Goal: Information Seeking & Learning: Find specific fact

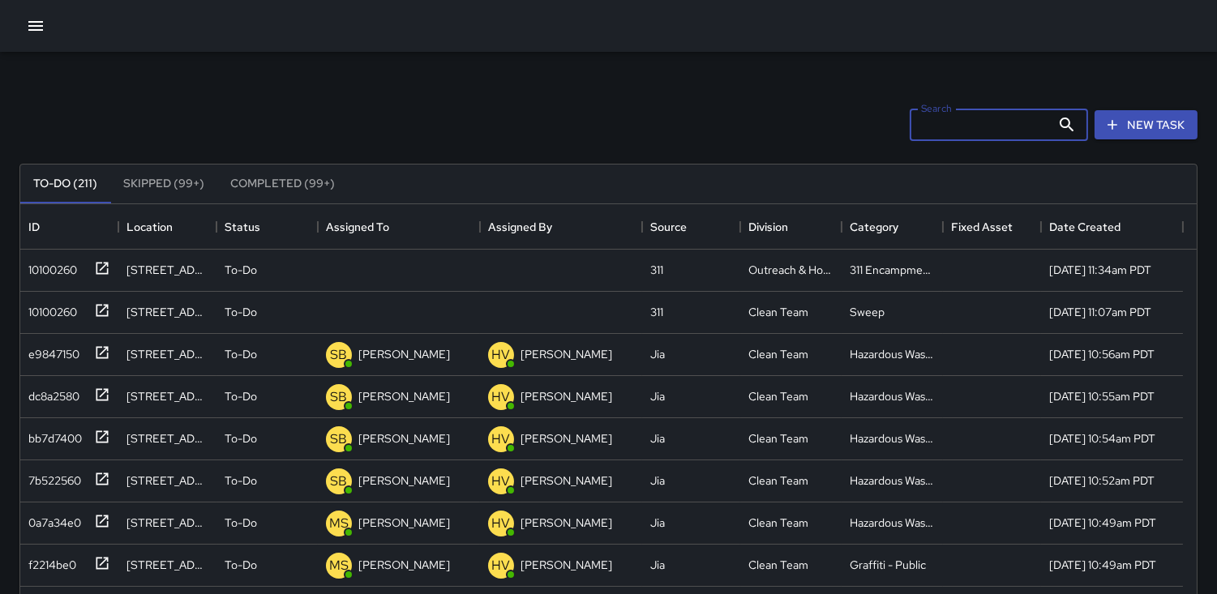
click at [930, 117] on input "Search" at bounding box center [980, 125] width 141 height 32
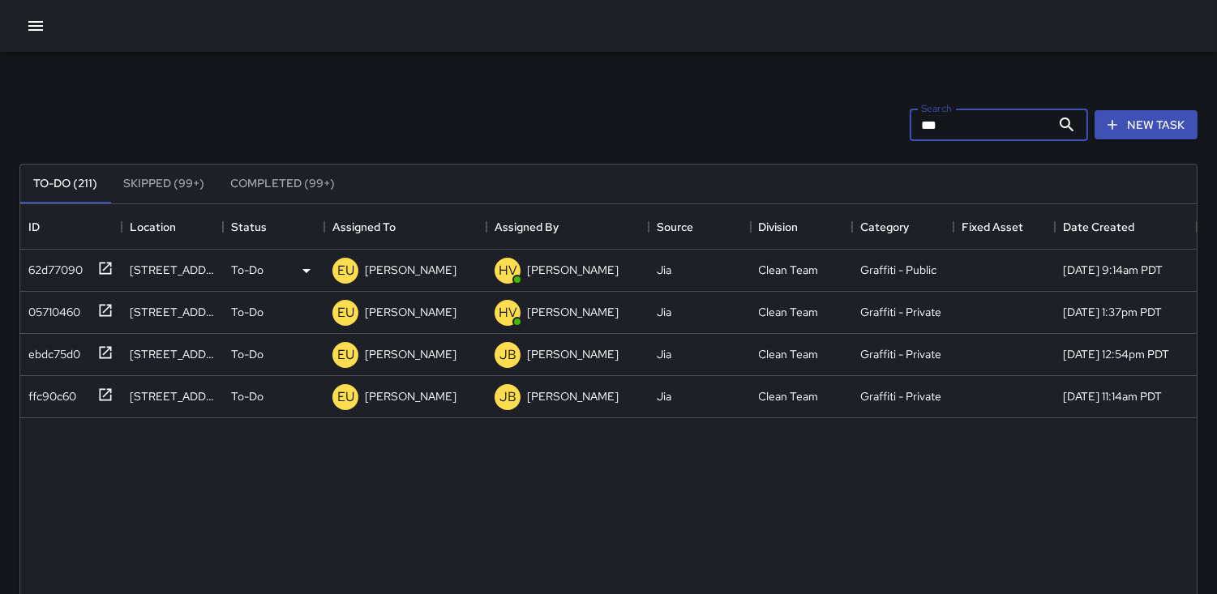
type input "***"
click at [59, 268] on div "62d77090" at bounding box center [52, 266] width 61 height 23
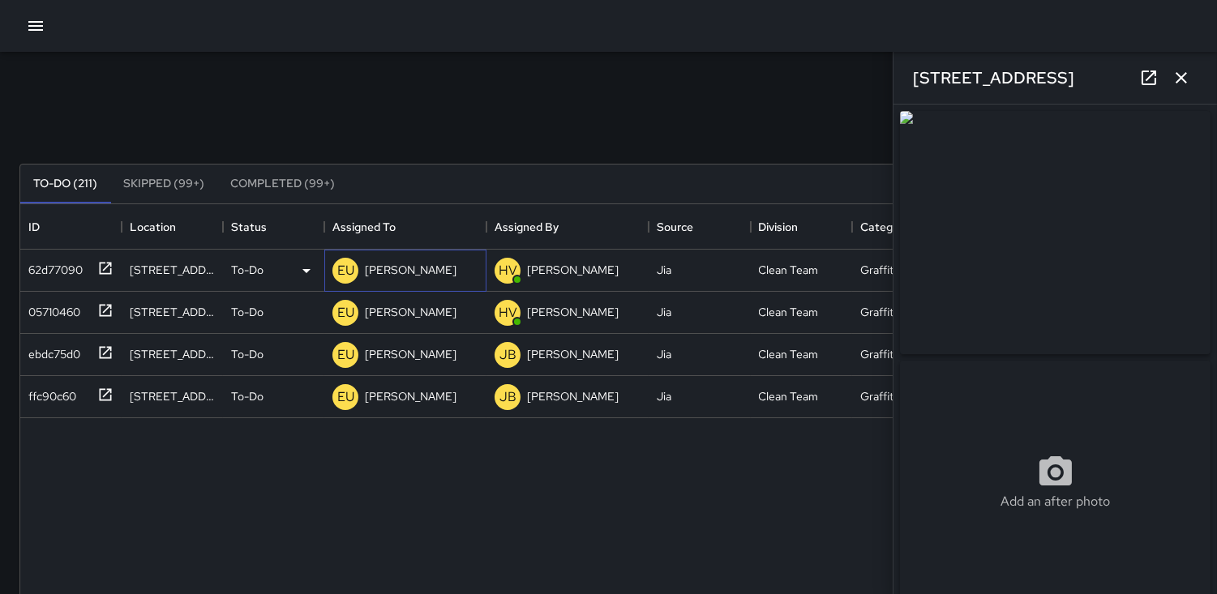
click at [345, 266] on p "EU" at bounding box center [345, 270] width 17 height 19
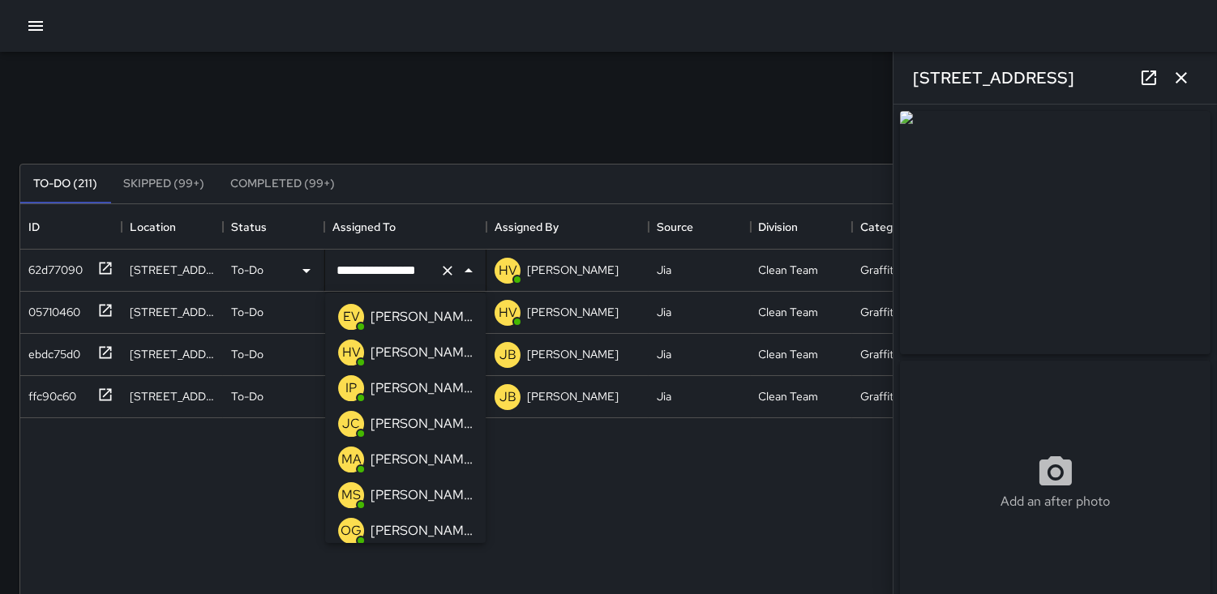
click at [350, 389] on p "IP" at bounding box center [350, 388] width 11 height 19
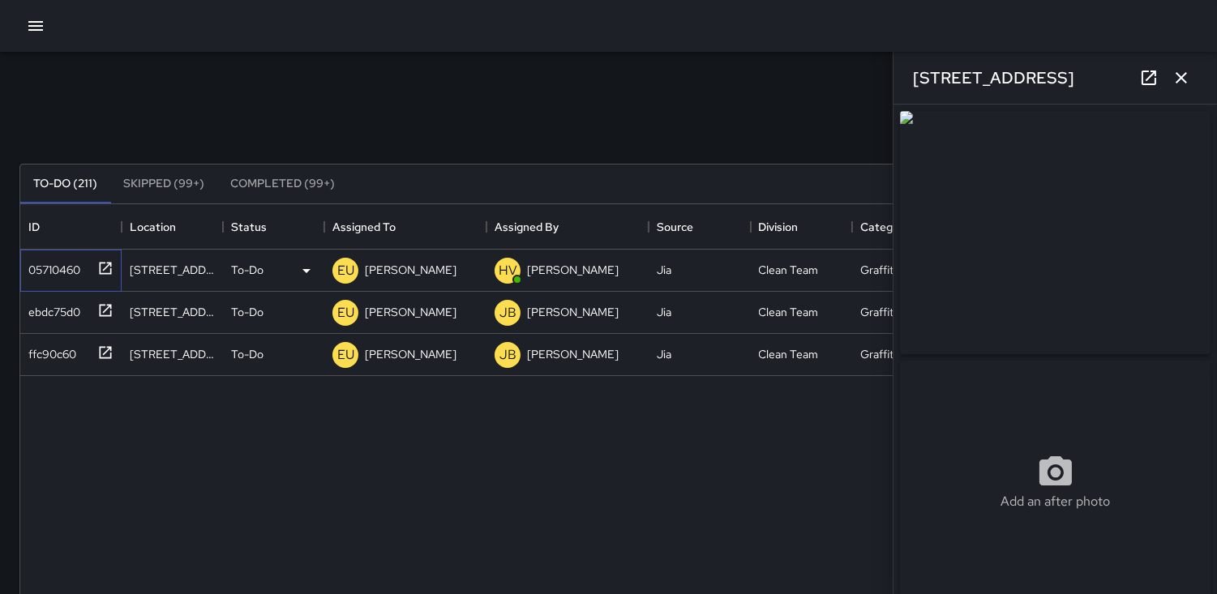
click at [49, 265] on div "05710460" at bounding box center [51, 266] width 58 height 23
type input "**********"
click at [347, 268] on p "EU" at bounding box center [345, 270] width 17 height 19
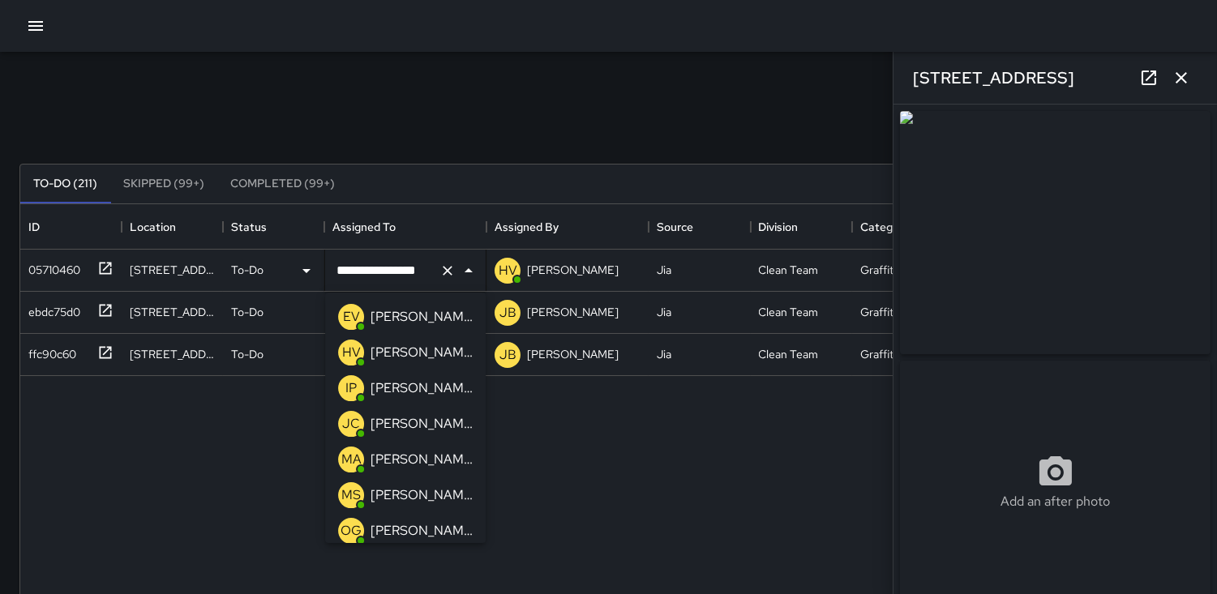
click at [349, 390] on p "IP" at bounding box center [350, 388] width 11 height 19
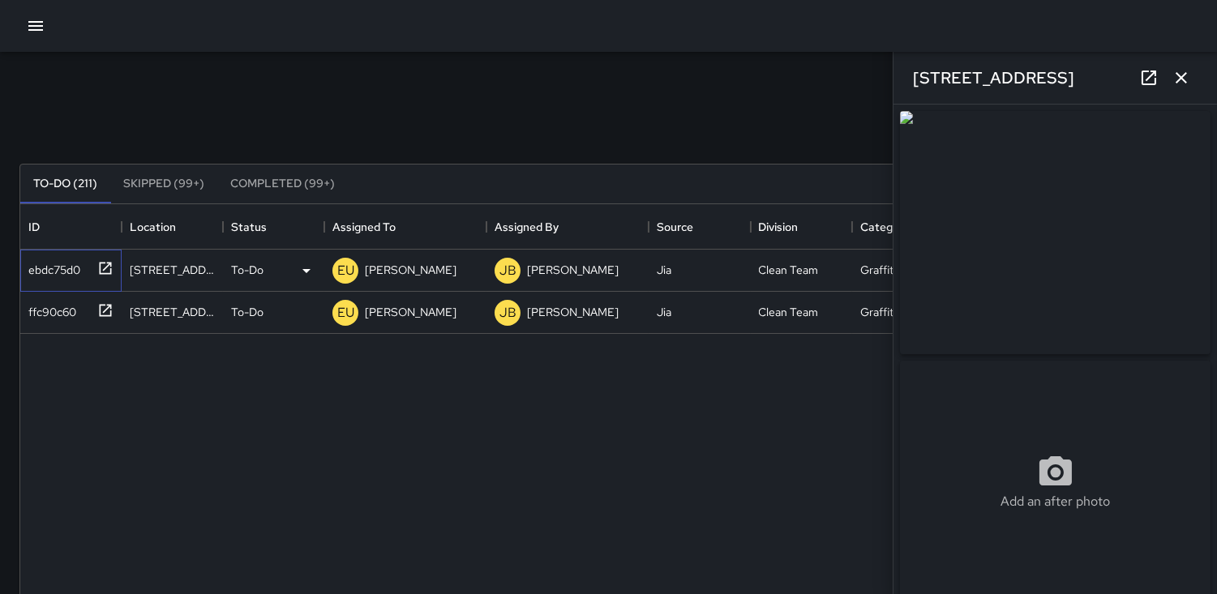
click at [36, 263] on div "ebdc75d0" at bounding box center [51, 266] width 58 height 23
click at [345, 276] on p "EU" at bounding box center [345, 270] width 17 height 19
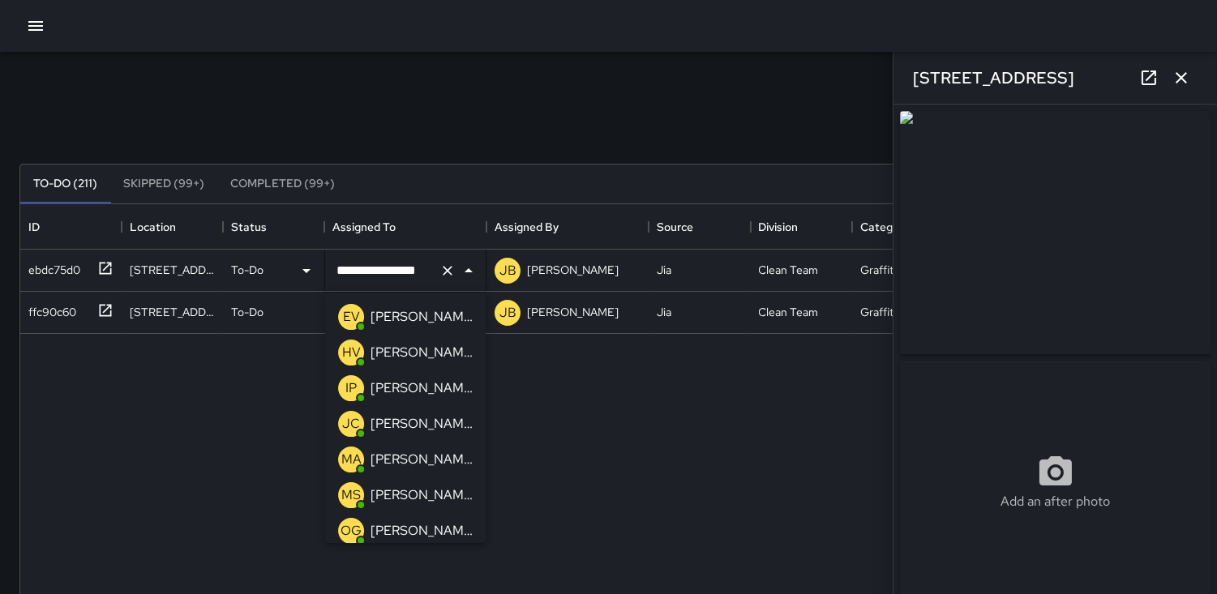
click at [353, 386] on p "IP" at bounding box center [350, 388] width 11 height 19
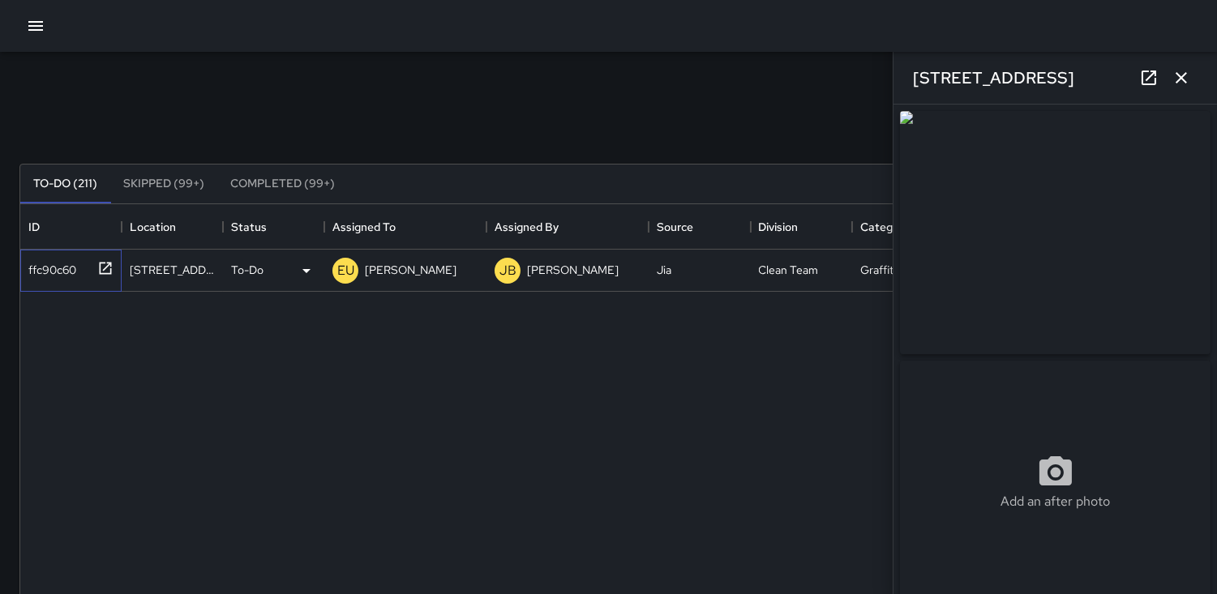
click at [54, 258] on div "ffc90c60" at bounding box center [49, 266] width 54 height 23
type input "**********"
click at [340, 259] on div "EU" at bounding box center [345, 271] width 26 height 26
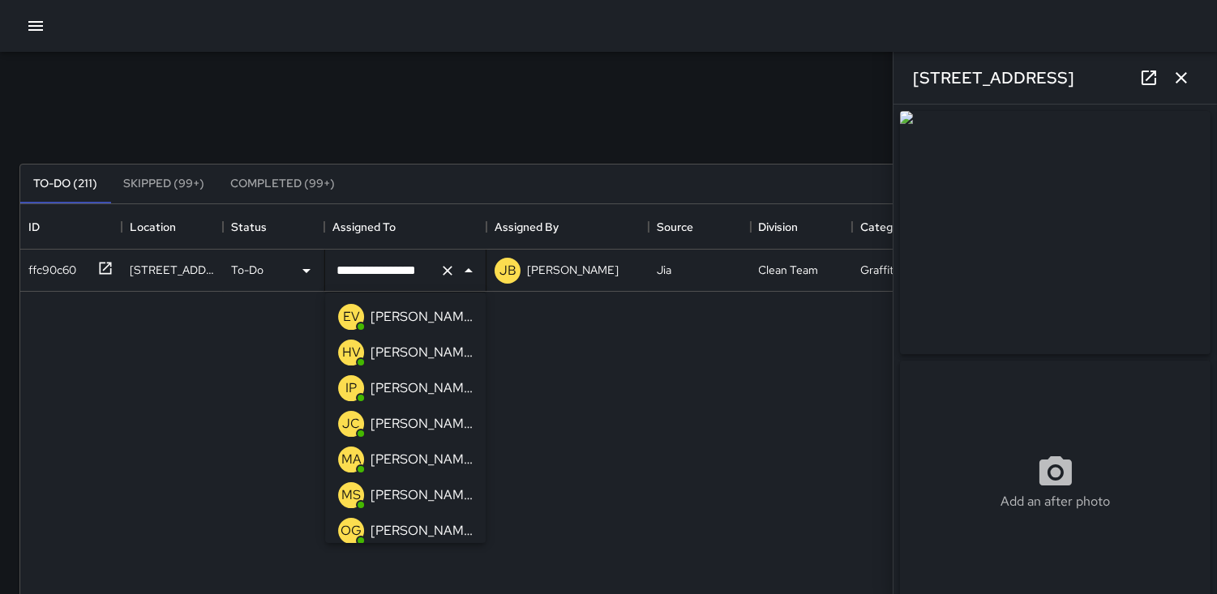
click at [349, 387] on p "IP" at bounding box center [350, 388] width 11 height 19
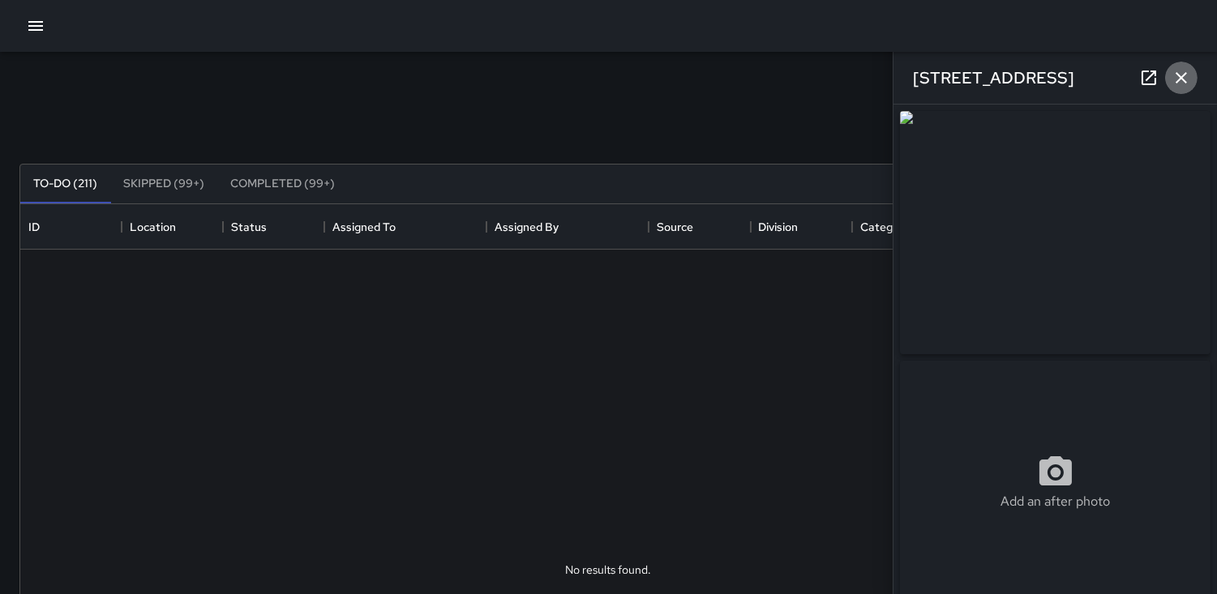
click at [1179, 76] on icon "button" at bounding box center [1180, 77] width 11 height 11
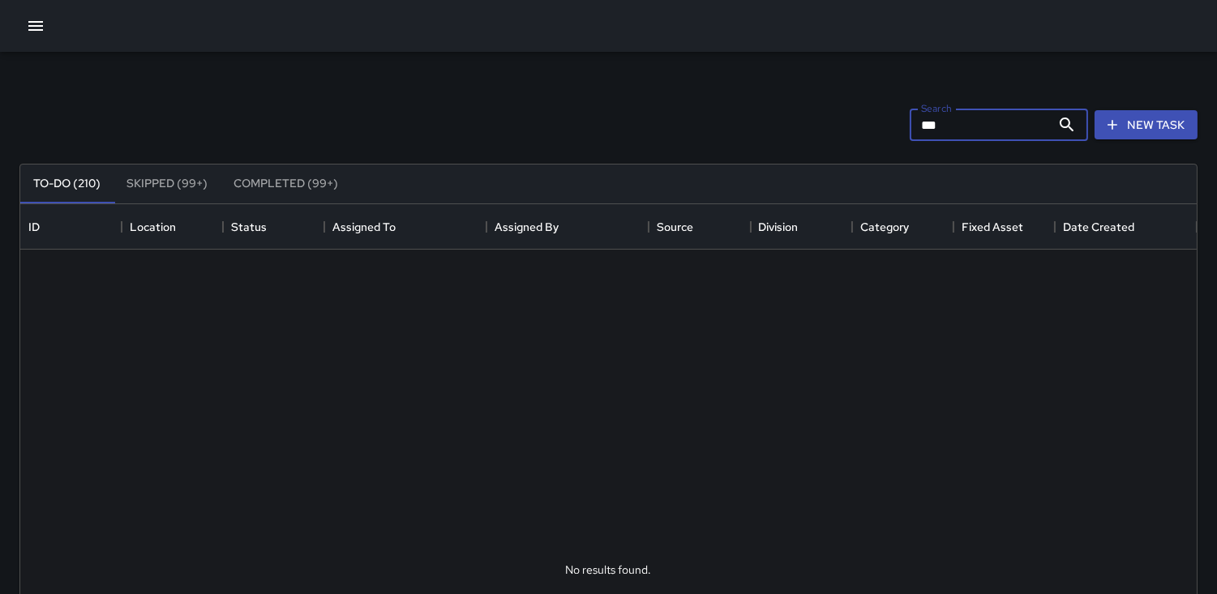
click at [954, 115] on input "***" at bounding box center [980, 125] width 141 height 32
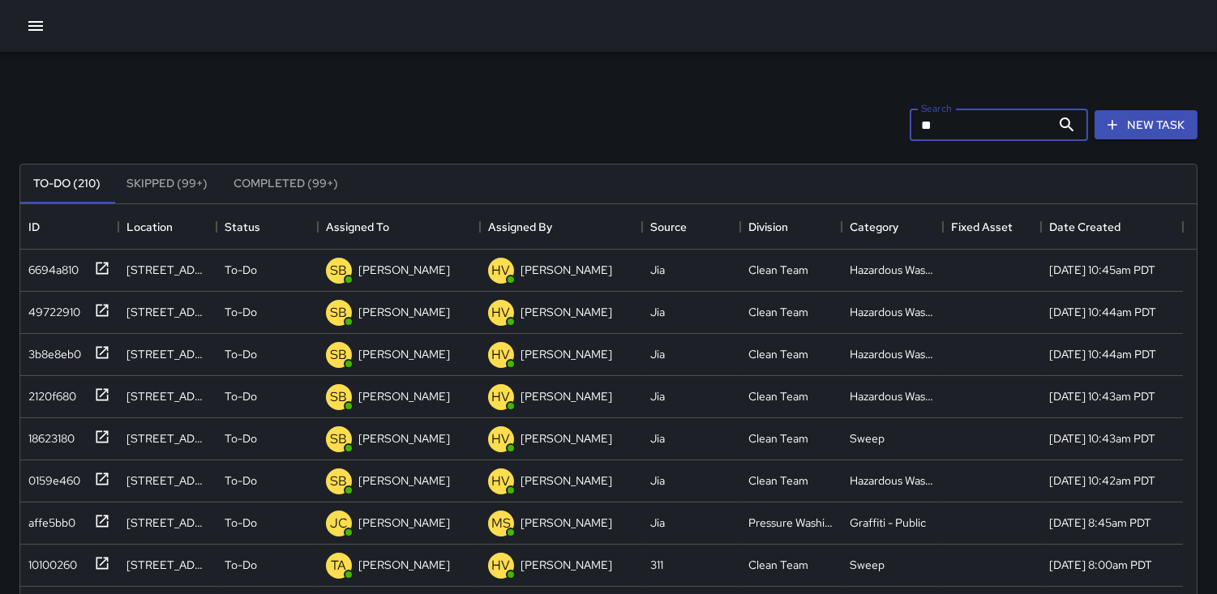
type input "*"
click at [919, 123] on input "Search" at bounding box center [980, 125] width 141 height 32
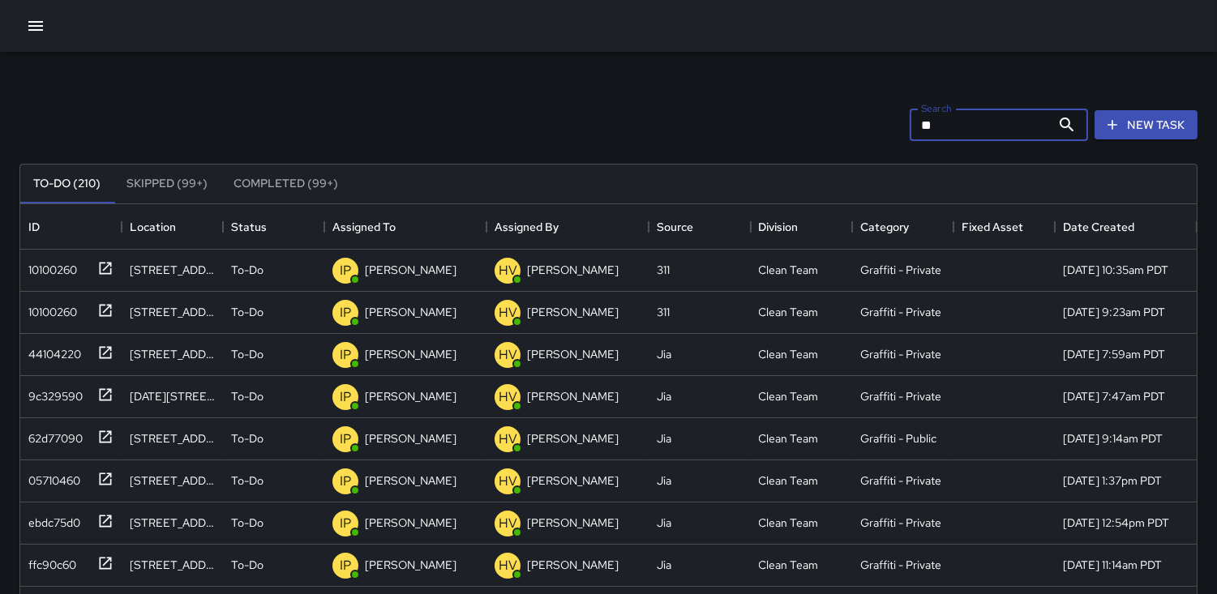
type input "*"
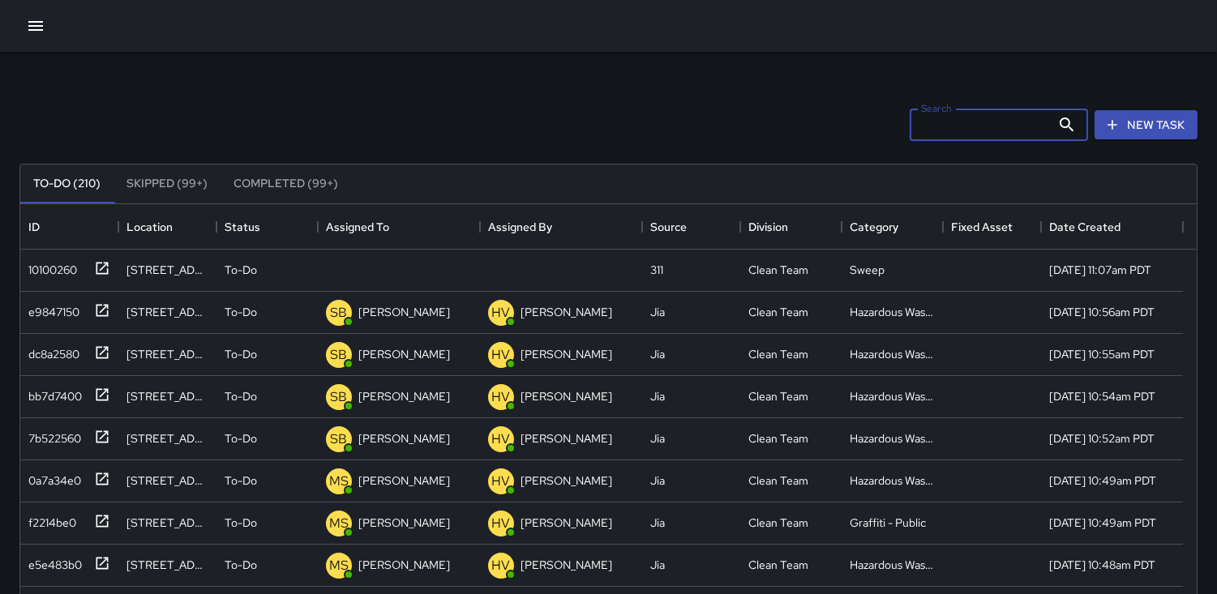
click at [916, 123] on input "Search" at bounding box center [980, 125] width 141 height 32
click at [926, 125] on input "Search" at bounding box center [980, 125] width 141 height 32
type input "*"
